Goal: Use online tool/utility: Use online tool/utility

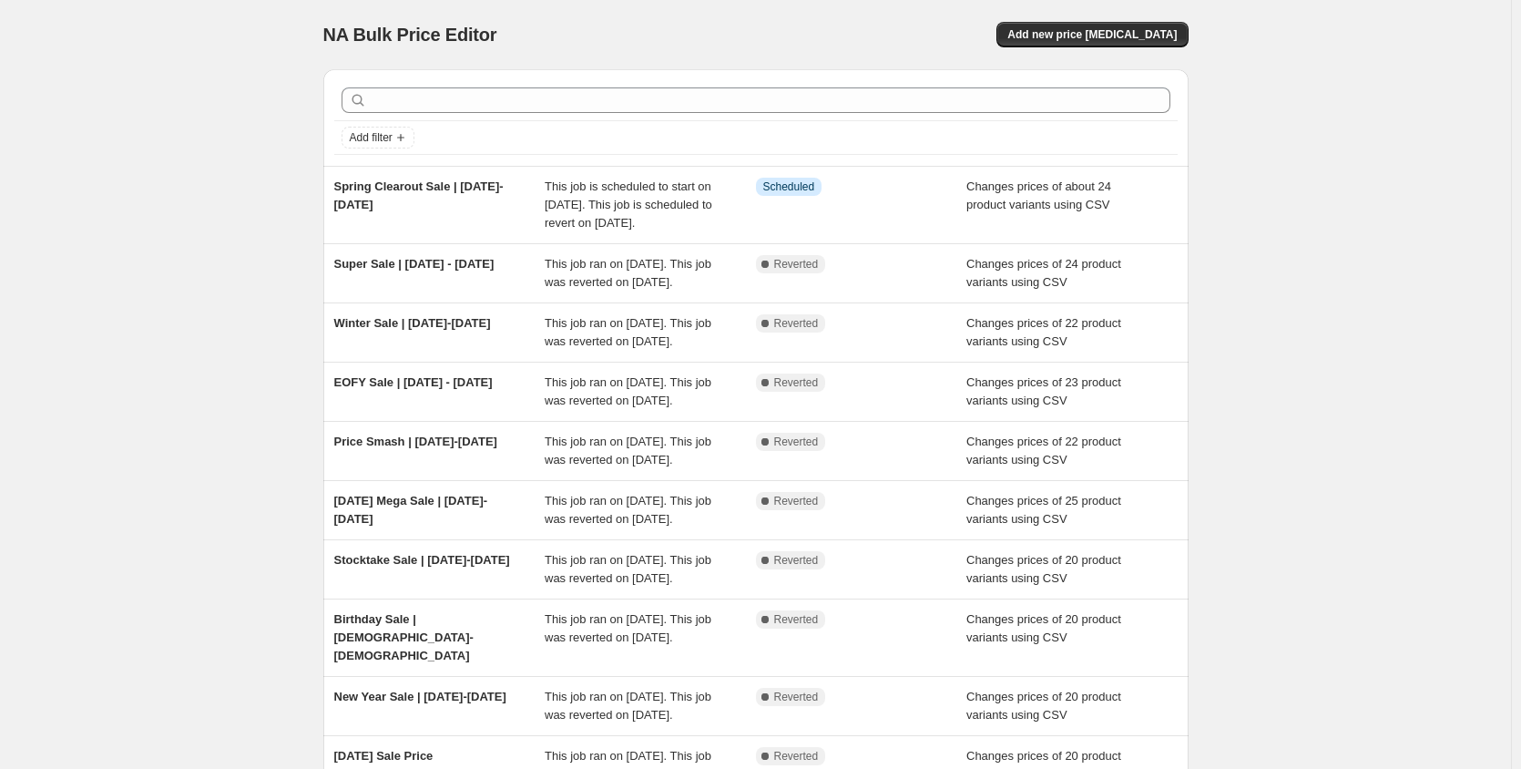
click at [172, 231] on div "NA Bulk Price Editor. This page is ready NA Bulk Price Editor Add new price [ME…" at bounding box center [755, 487] width 1511 height 975
